Goal: Navigation & Orientation: Find specific page/section

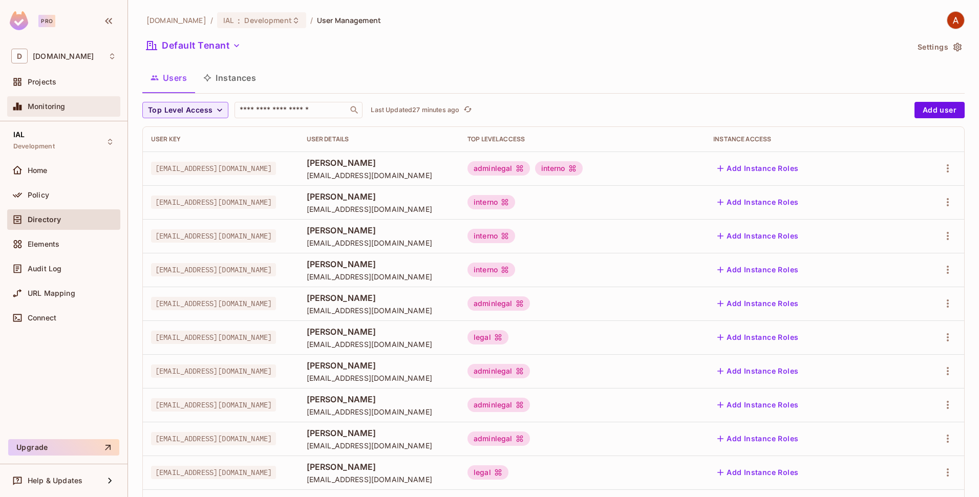
click at [51, 108] on span "Monitoring" at bounding box center [47, 106] width 38 height 8
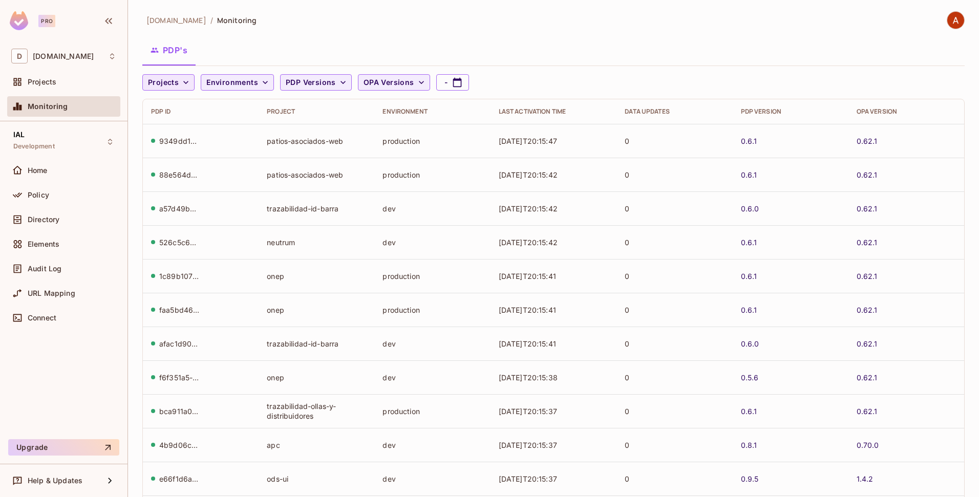
click at [184, 85] on icon "button" at bounding box center [186, 82] width 10 height 10
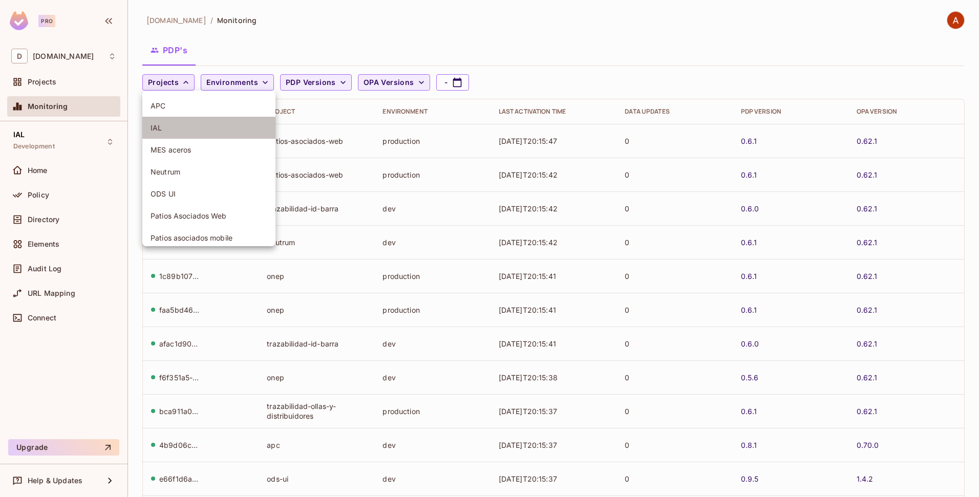
click at [164, 123] on span "IAL" at bounding box center [209, 128] width 117 height 10
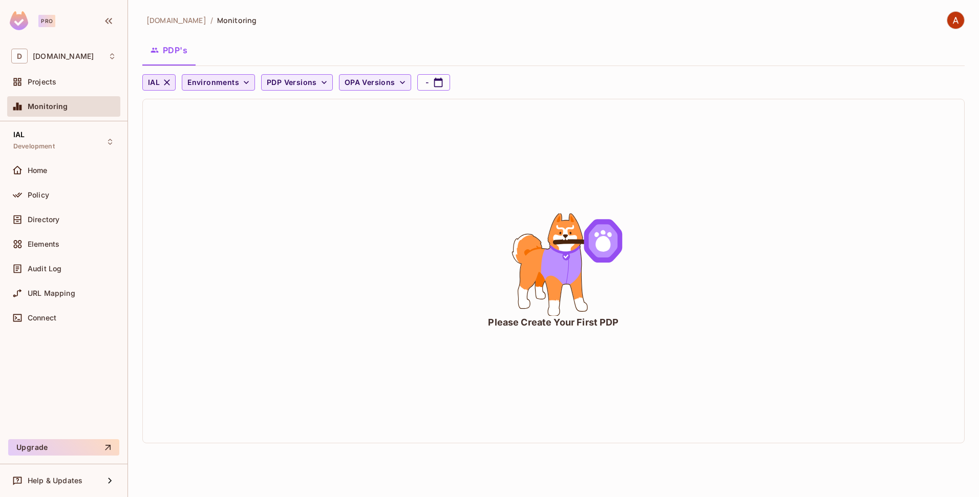
click at [244, 83] on icon "button" at bounding box center [246, 82] width 5 height 3
click at [429, 82] on div at bounding box center [489, 248] width 979 height 497
click at [433, 84] on icon "button" at bounding box center [438, 82] width 10 height 10
select select "*"
select select "****"
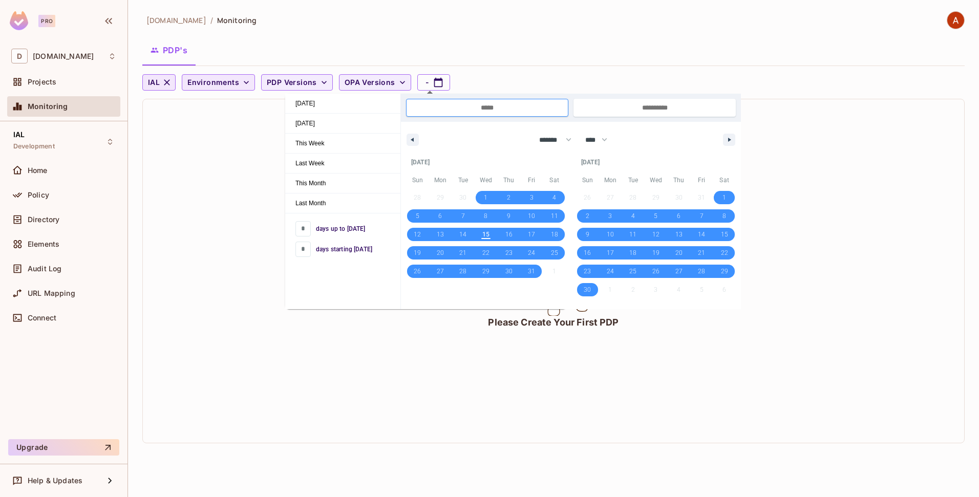
click at [393, 53] on div "PDP's" at bounding box center [553, 50] width 822 height 26
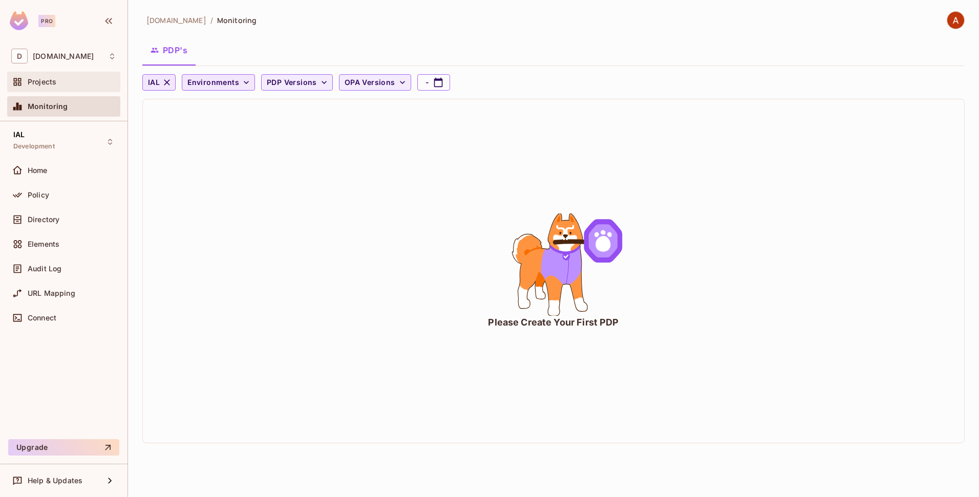
click at [58, 91] on div "Projects" at bounding box center [63, 82] width 113 height 20
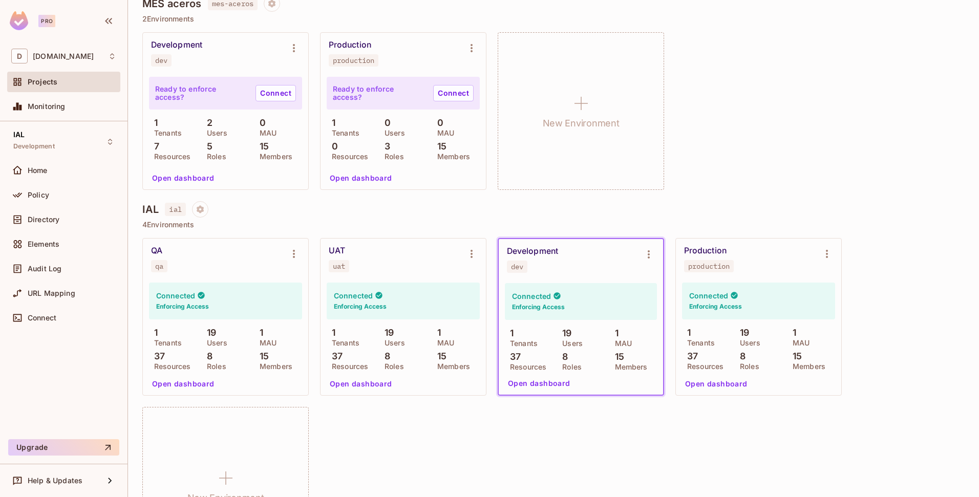
scroll to position [387, 0]
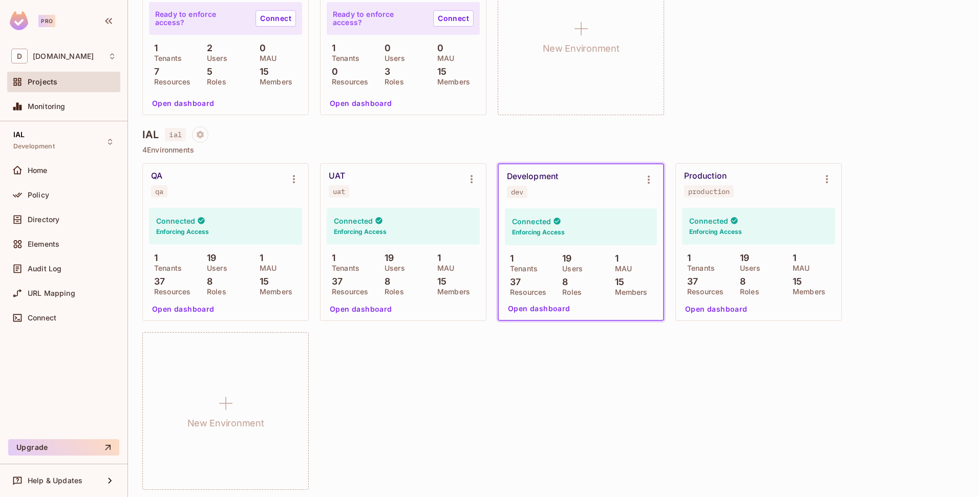
click at [228, 191] on div "QA qa" at bounding box center [217, 184] width 133 height 27
click at [290, 179] on icon "Environment settings" at bounding box center [294, 179] width 12 height 12
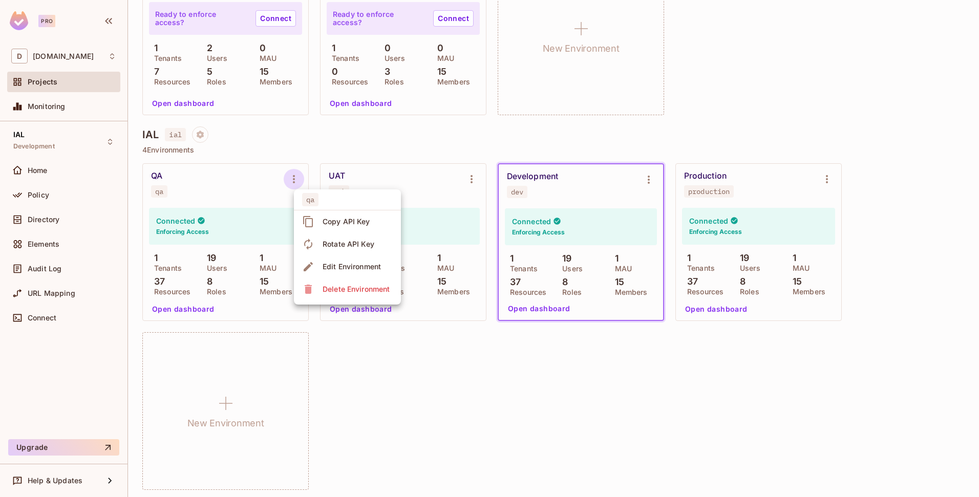
click at [290, 179] on div at bounding box center [489, 248] width 979 height 497
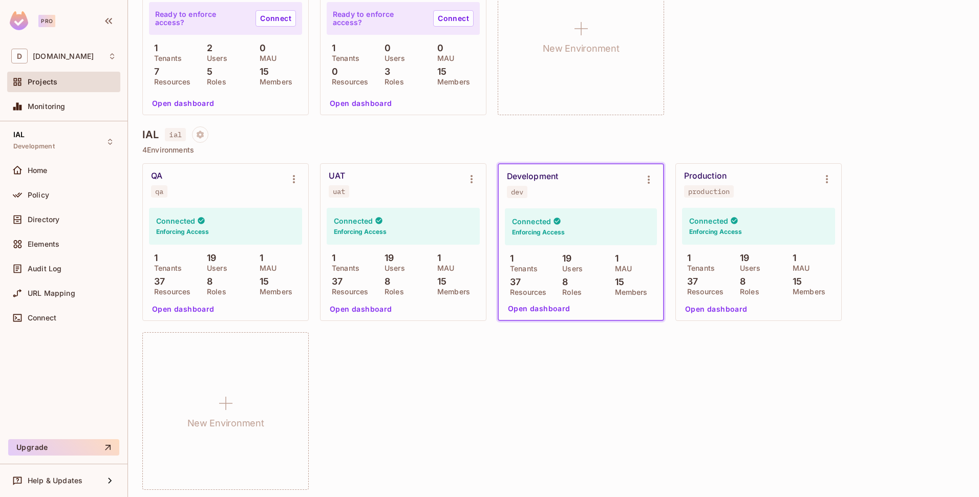
click at [247, 175] on div "qa Copy API Key Rotate API Key Edit Environment Delete Environment" at bounding box center [489, 248] width 979 height 497
click at [62, 273] on div "Audit Log" at bounding box center [63, 269] width 105 height 12
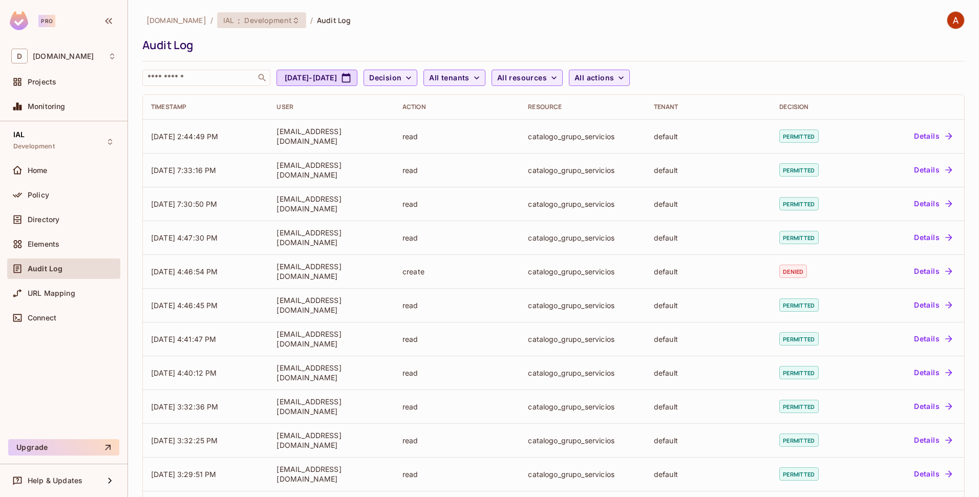
click at [292, 23] on icon at bounding box center [296, 20] width 8 height 8
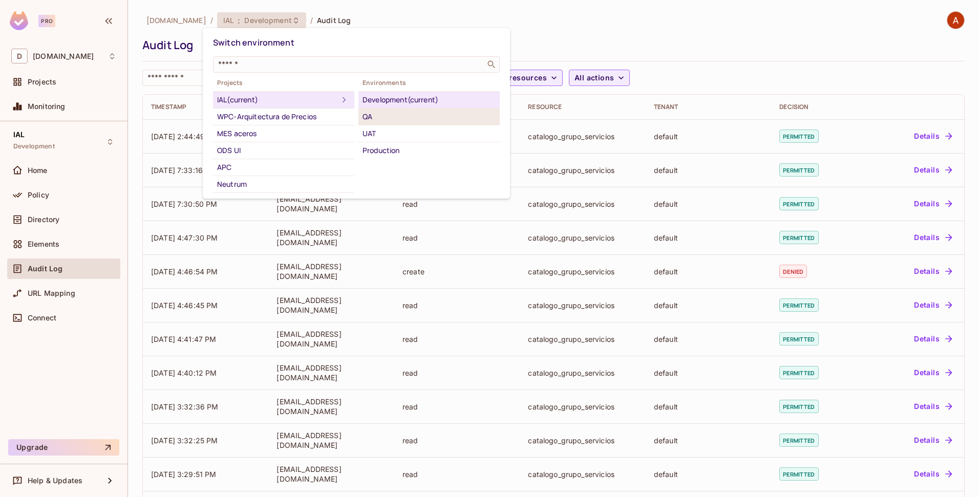
click at [365, 117] on div "QA" at bounding box center [428, 117] width 133 height 12
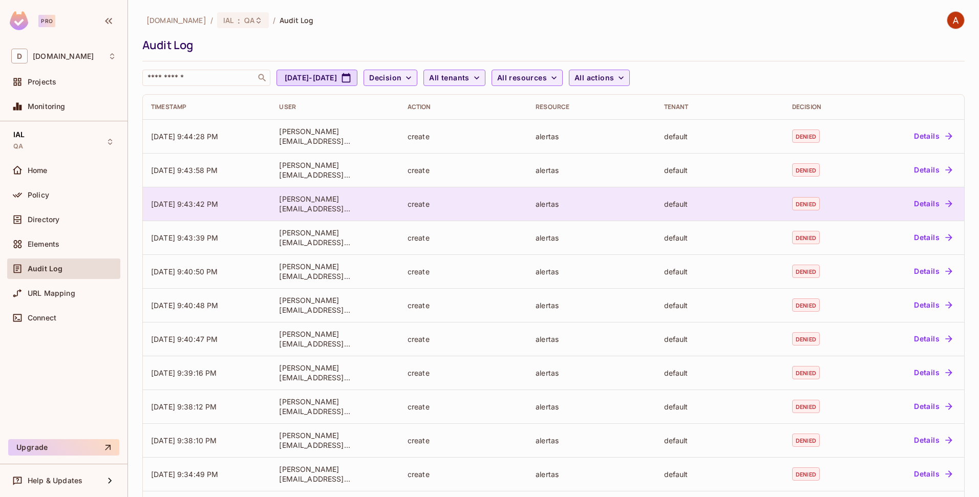
scroll to position [110, 0]
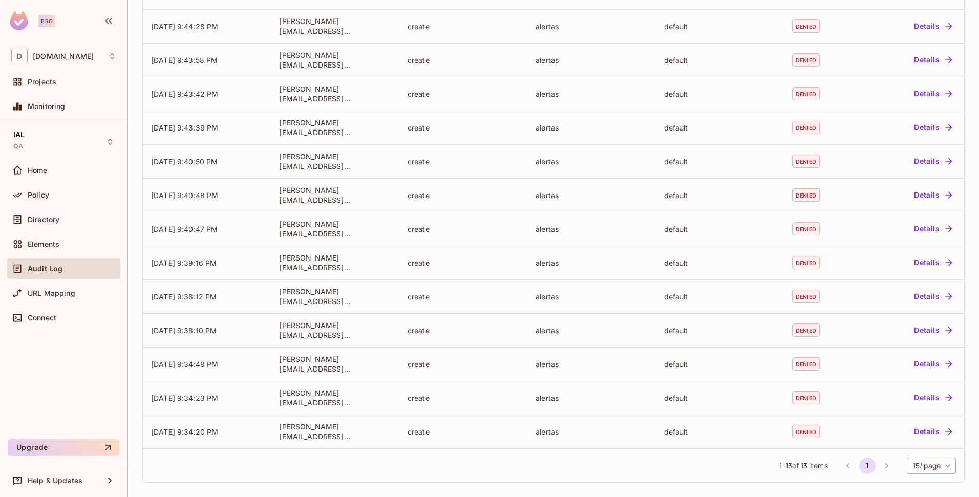
click at [877, 466] on li "pagination navigation" at bounding box center [886, 466] width 19 height 16
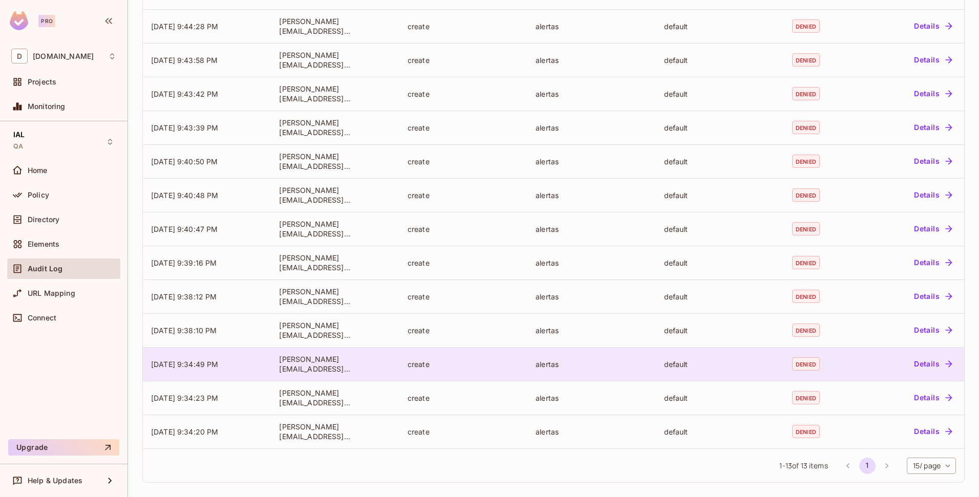
scroll to position [0, 0]
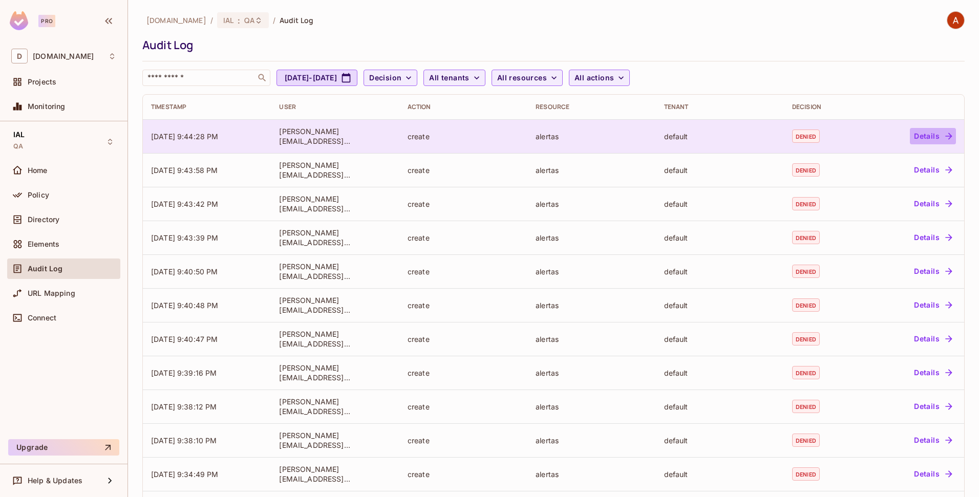
click at [934, 137] on button "Details" at bounding box center [933, 136] width 46 height 16
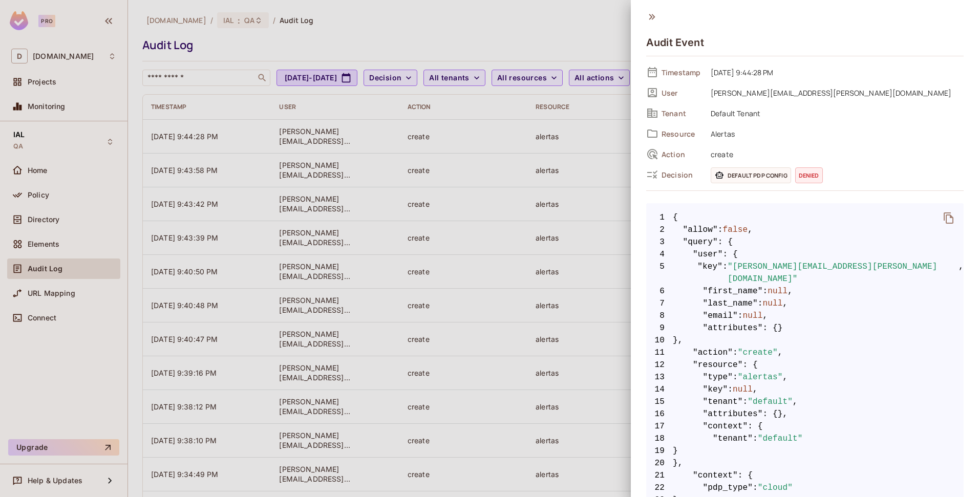
drag, startPoint x: 481, startPoint y: 29, endPoint x: 425, endPoint y: 40, distance: 57.0
click at [480, 29] on div at bounding box center [489, 248] width 979 height 497
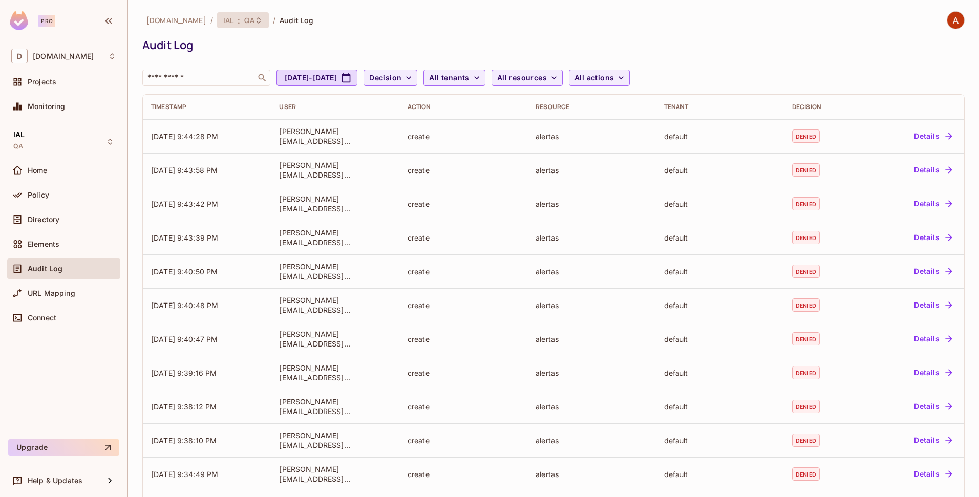
click at [249, 25] on div "IAL : QA" at bounding box center [243, 20] width 52 height 16
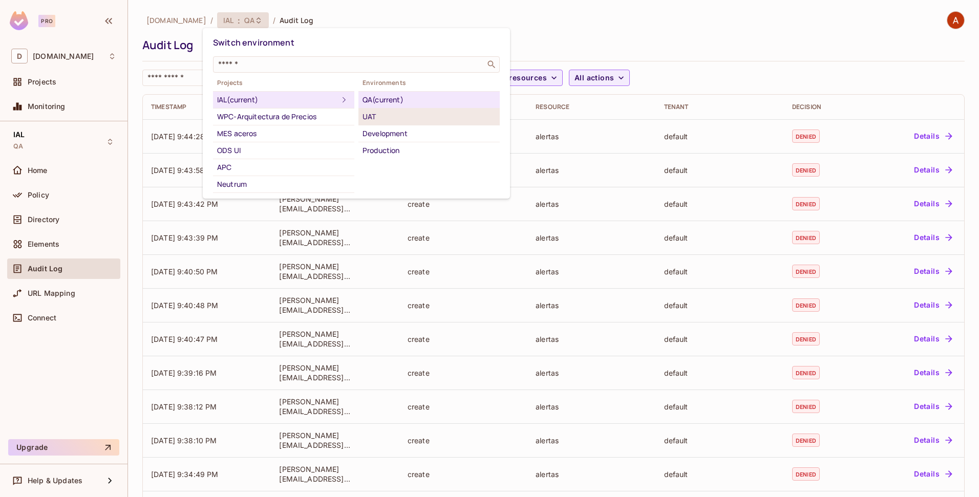
click at [373, 117] on div "UAT" at bounding box center [428, 117] width 133 height 12
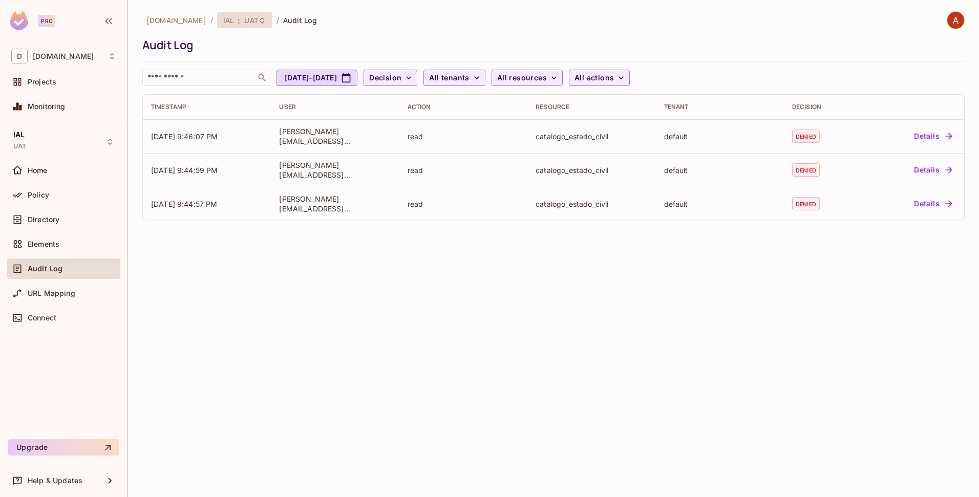
click at [244, 24] on span "UAT" at bounding box center [250, 20] width 13 height 10
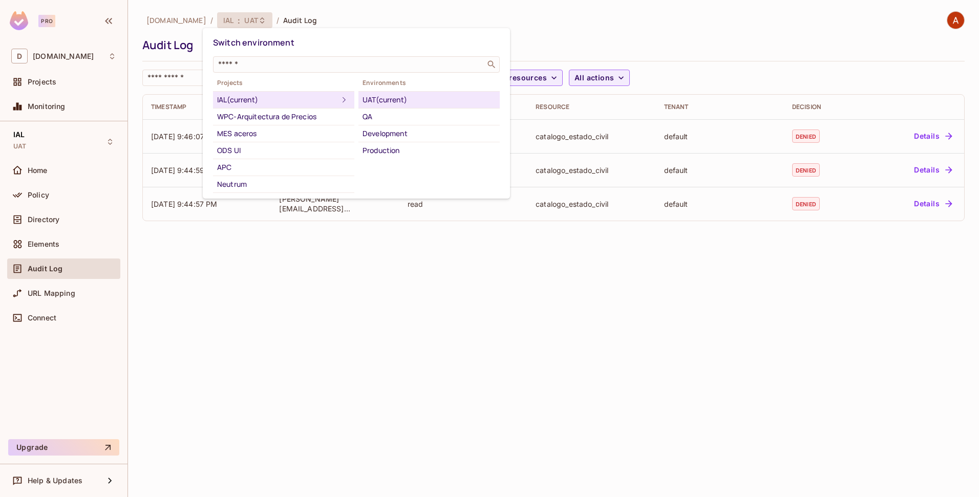
click at [391, 146] on div "Production" at bounding box center [428, 150] width 133 height 12
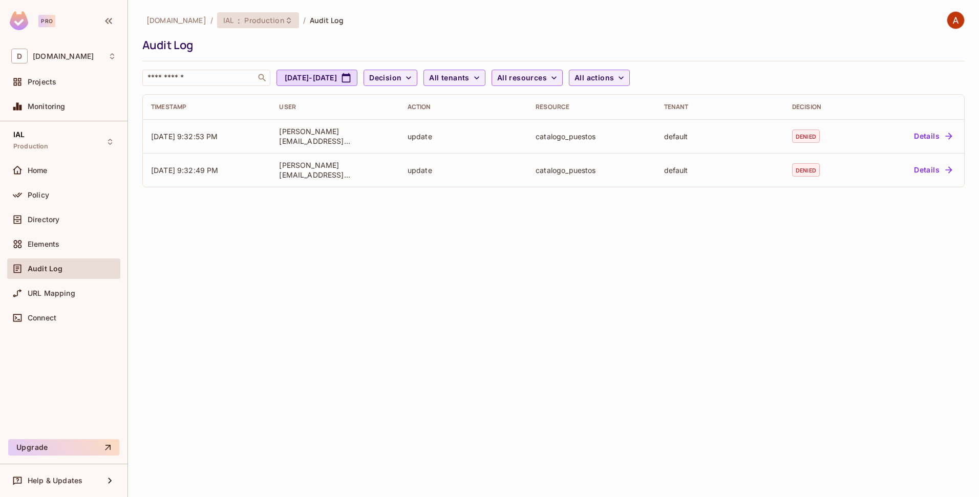
click at [250, 20] on span "Production" at bounding box center [264, 20] width 40 height 10
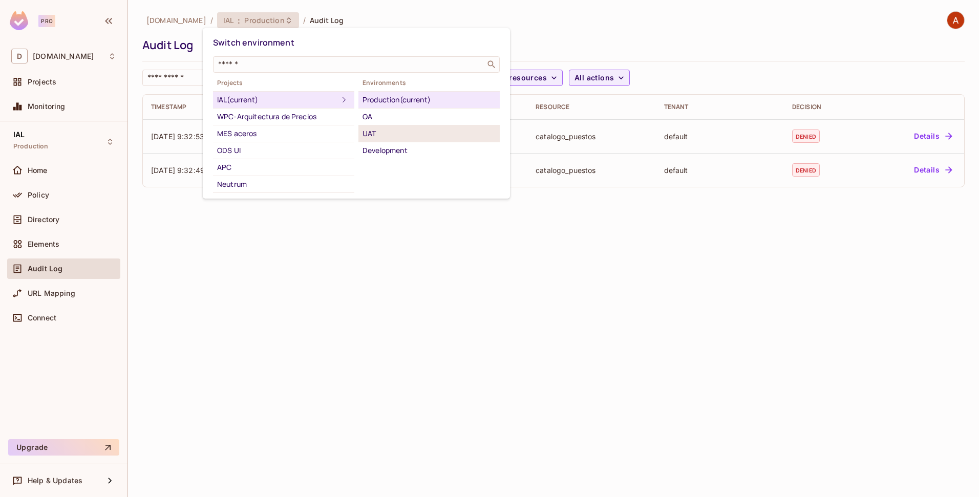
click at [385, 130] on div "UAT" at bounding box center [428, 133] width 133 height 12
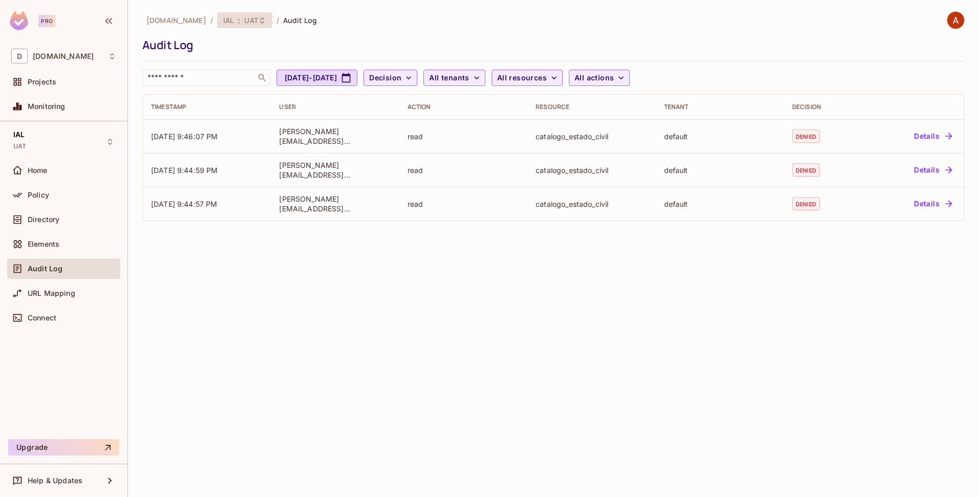
click at [244, 18] on span "UAT" at bounding box center [250, 20] width 13 height 10
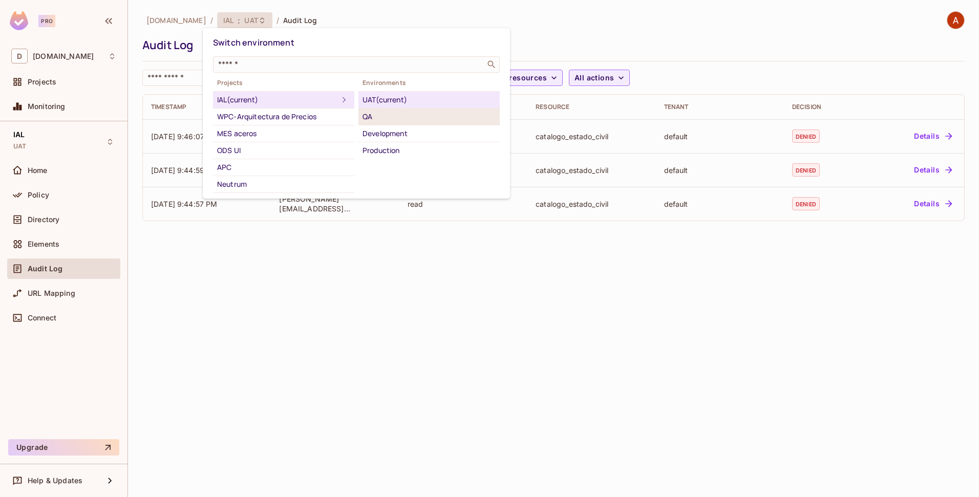
click at [389, 117] on div "QA" at bounding box center [428, 117] width 133 height 12
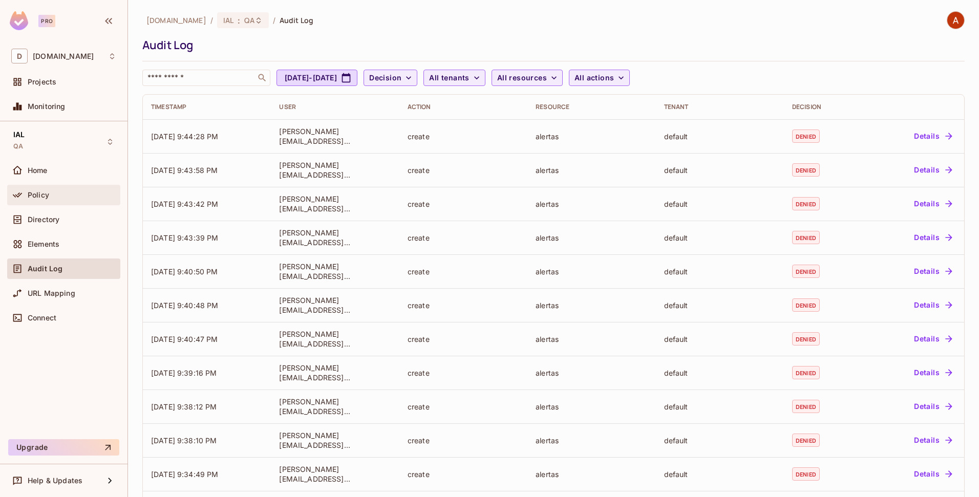
click at [54, 191] on div "Policy" at bounding box center [72, 195] width 89 height 8
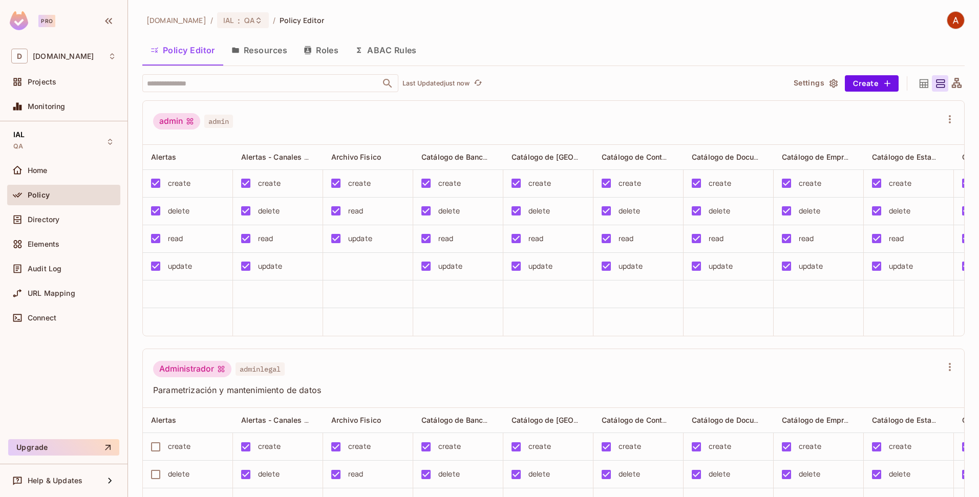
click at [245, 55] on button "Resources" at bounding box center [259, 50] width 72 height 26
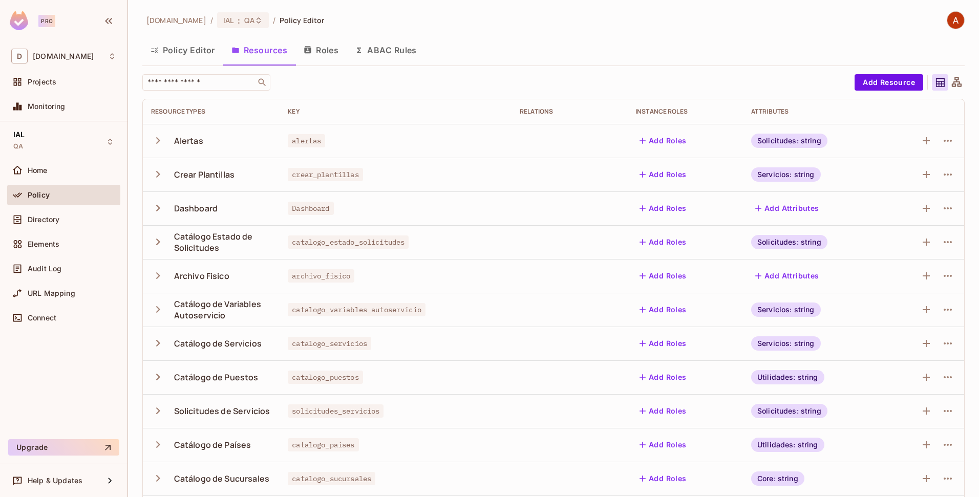
click at [184, 54] on button "Policy Editor" at bounding box center [182, 50] width 81 height 26
